Goal: Task Accomplishment & Management: Use online tool/utility

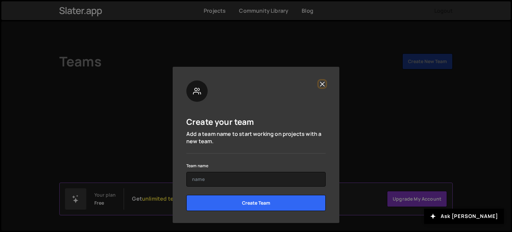
click at [323, 82] on button "Close" at bounding box center [322, 83] width 7 height 7
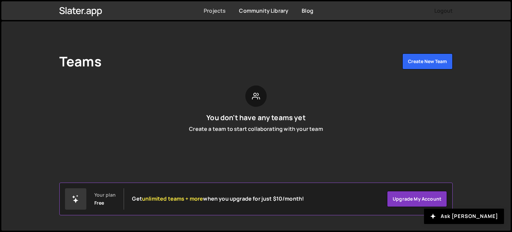
click at [215, 11] on link "Projects" at bounding box center [215, 10] width 22 height 7
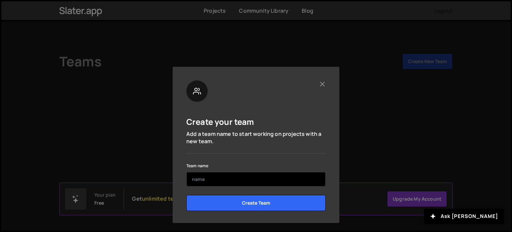
click at [203, 181] on input "text" at bounding box center [255, 179] width 139 height 15
type input "Bob"
click at [186, 195] on input "Create Team" at bounding box center [255, 203] width 139 height 16
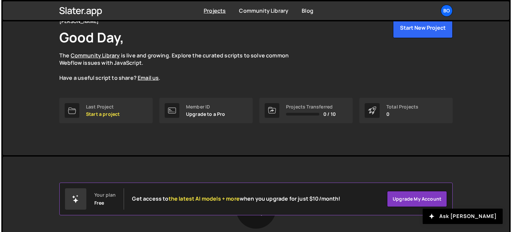
scroll to position [38, 0]
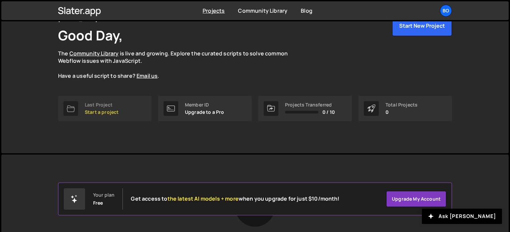
click at [104, 110] on span "pr" at bounding box center [103, 112] width 5 height 6
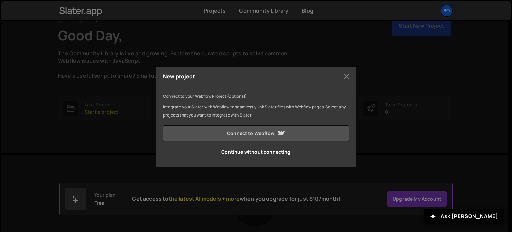
click at [249, 138] on link "Connect to Webflow" at bounding box center [256, 133] width 186 height 16
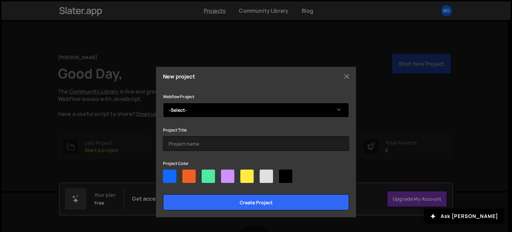
click at [267, 113] on select "-Select- Mia-Simone" at bounding box center [256, 110] width 186 height 15
select select "65b27b745cb463941b2e3fc9"
click at [163, 103] on select "-Select- Mia-Simone" at bounding box center [256, 110] width 186 height 15
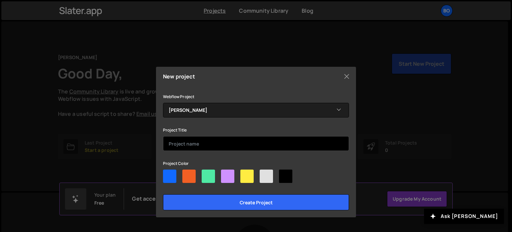
click at [215, 140] on input "text" at bounding box center [256, 143] width 186 height 15
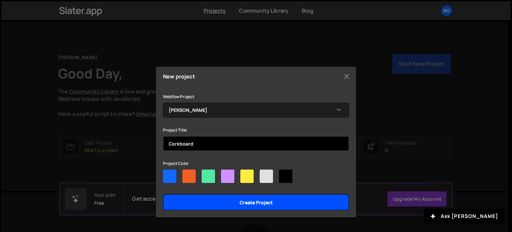
type input "Corkboard"
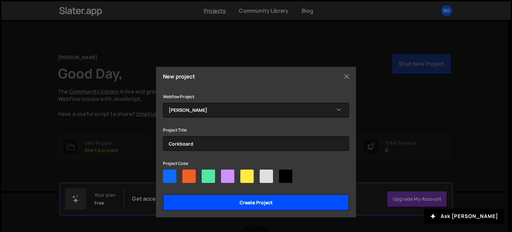
click at [261, 204] on input "Create project" at bounding box center [256, 202] width 186 height 16
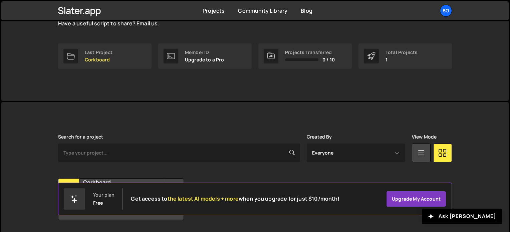
scroll to position [111, 0]
